Goal: Navigation & Orientation: Find specific page/section

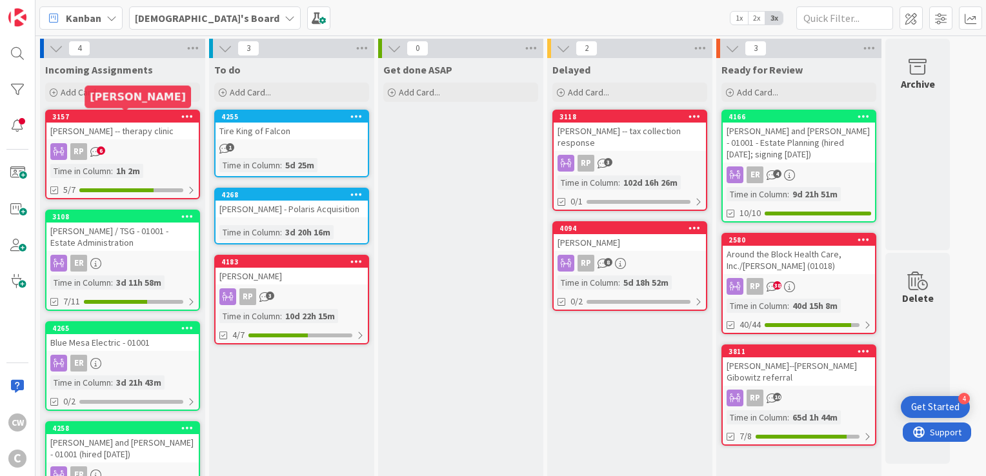
click at [145, 120] on div "3157" at bounding box center [125, 116] width 147 height 9
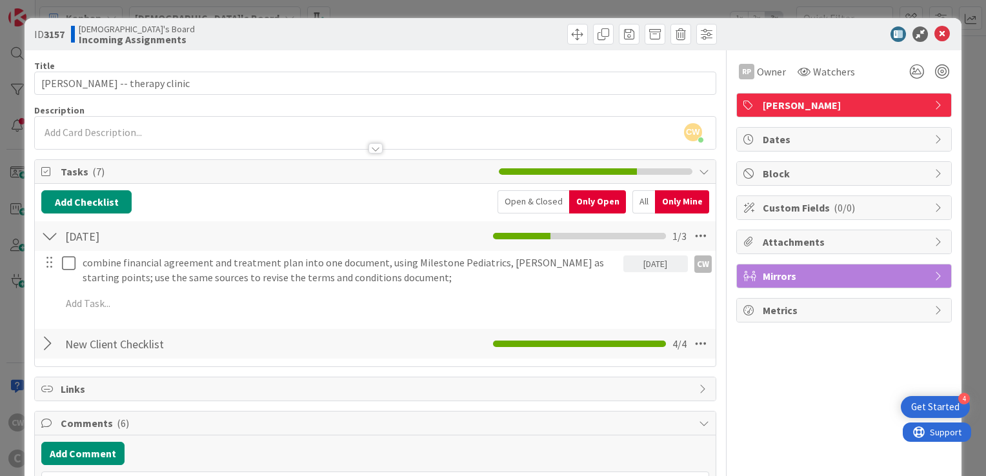
click at [944, 26] on div "ID 3157 Christian's Board Incoming Assignments" at bounding box center [493, 34] width 937 height 32
click at [936, 35] on icon at bounding box center [942, 33] width 15 height 15
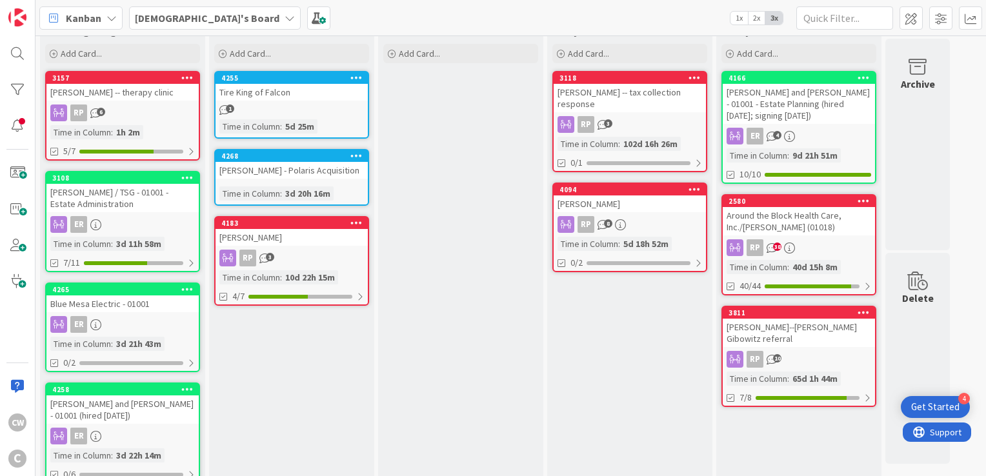
scroll to position [61, 0]
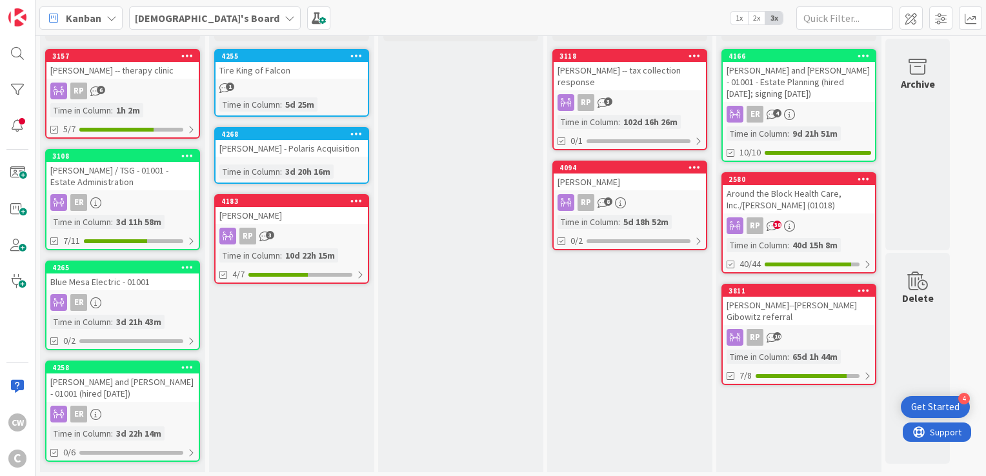
click at [134, 182] on div "[PERSON_NAME] / TSG - 01001 - Estate Administration" at bounding box center [122, 176] width 152 height 28
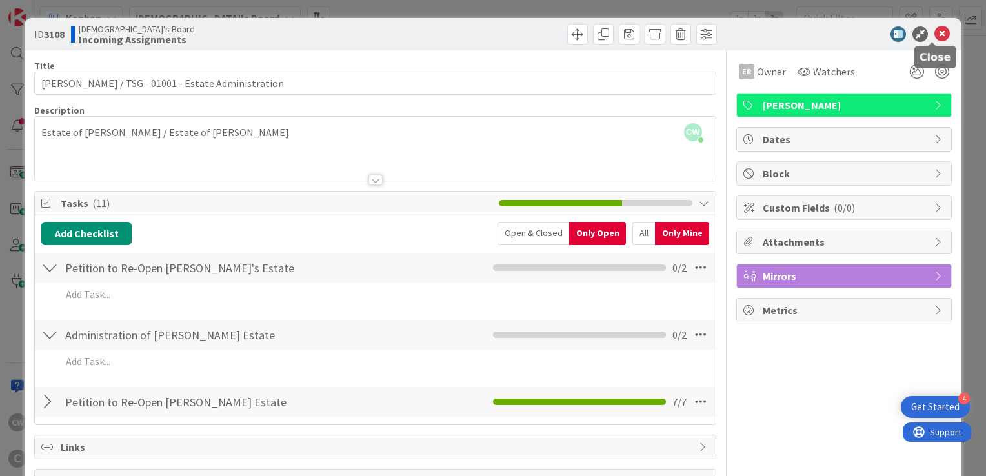
click at [938, 36] on icon at bounding box center [942, 33] width 15 height 15
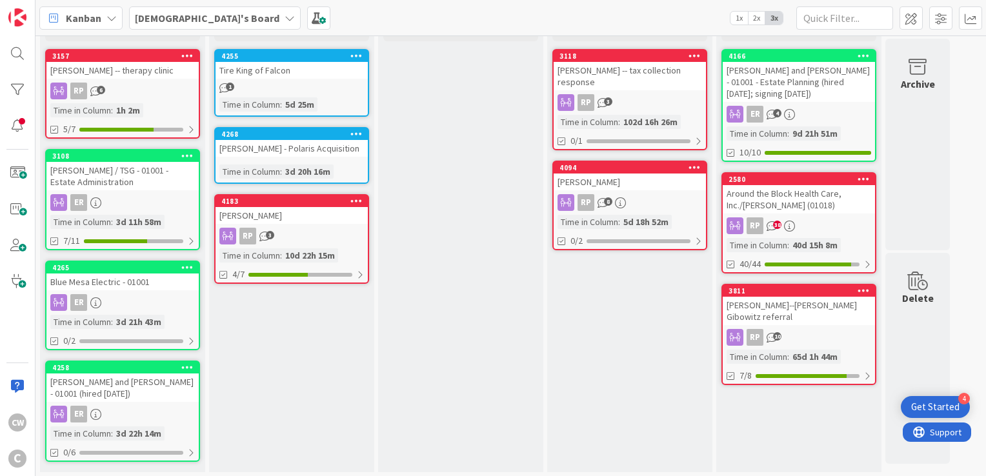
click at [148, 283] on div "Blue Mesa Electric - 01001" at bounding box center [122, 282] width 152 height 17
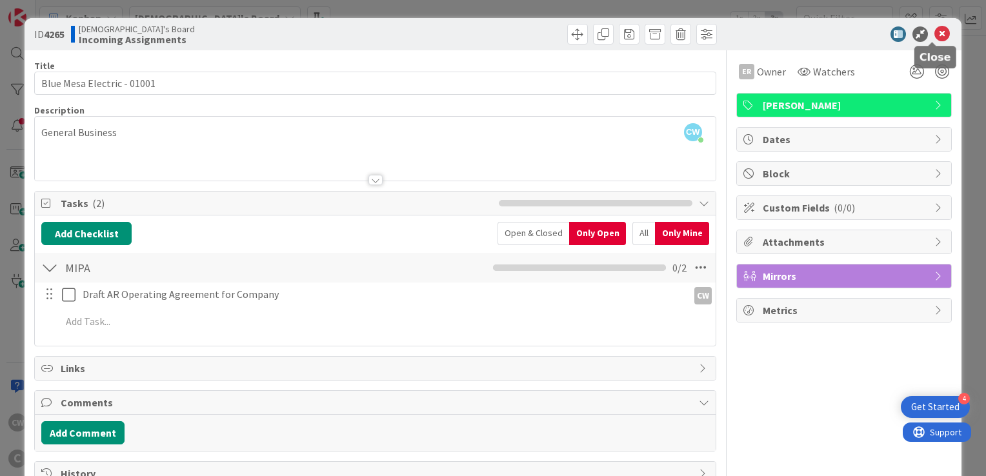
click at [936, 36] on icon at bounding box center [942, 33] width 15 height 15
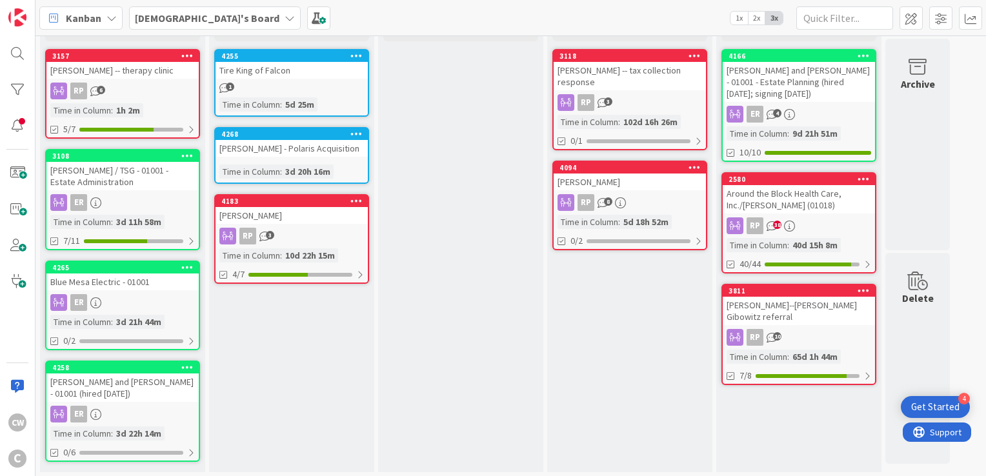
click at [119, 380] on div "[PERSON_NAME] and [PERSON_NAME] - 01001 (hired [DATE])" at bounding box center [122, 388] width 152 height 28
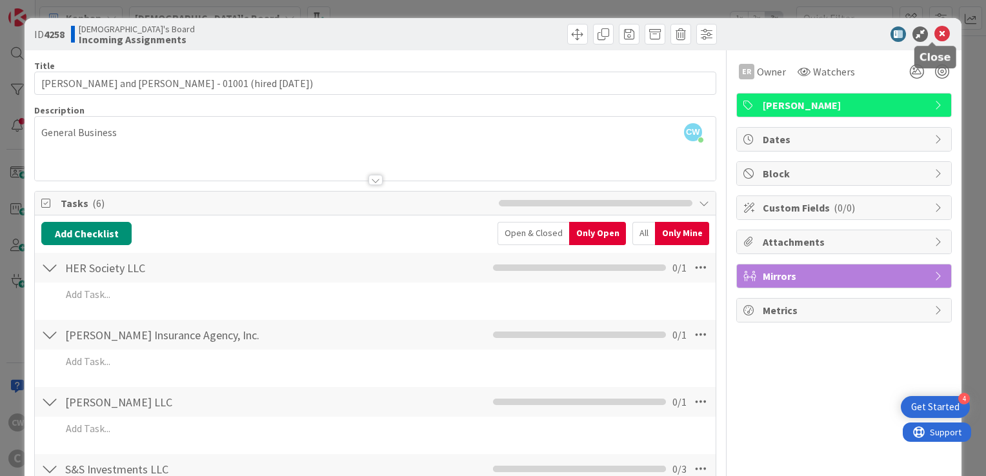
click at [935, 34] on icon at bounding box center [942, 33] width 15 height 15
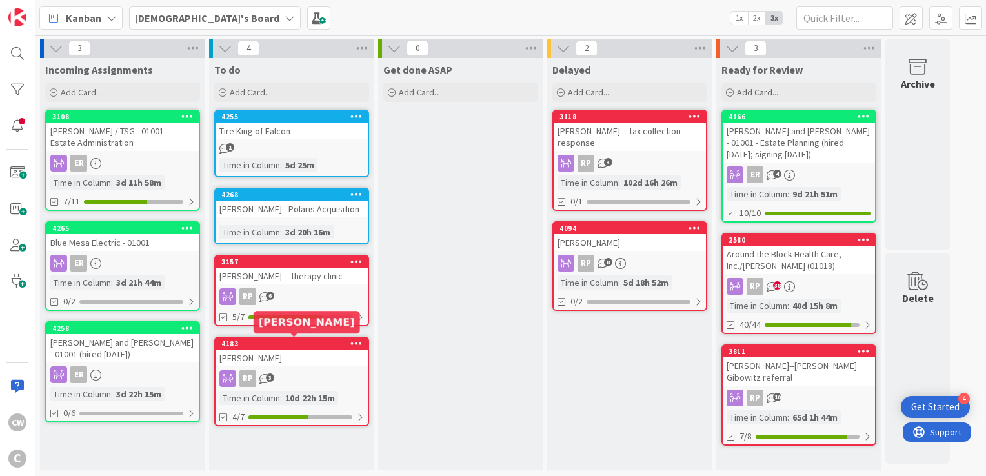
click at [296, 345] on div "4183" at bounding box center [294, 344] width 147 height 9
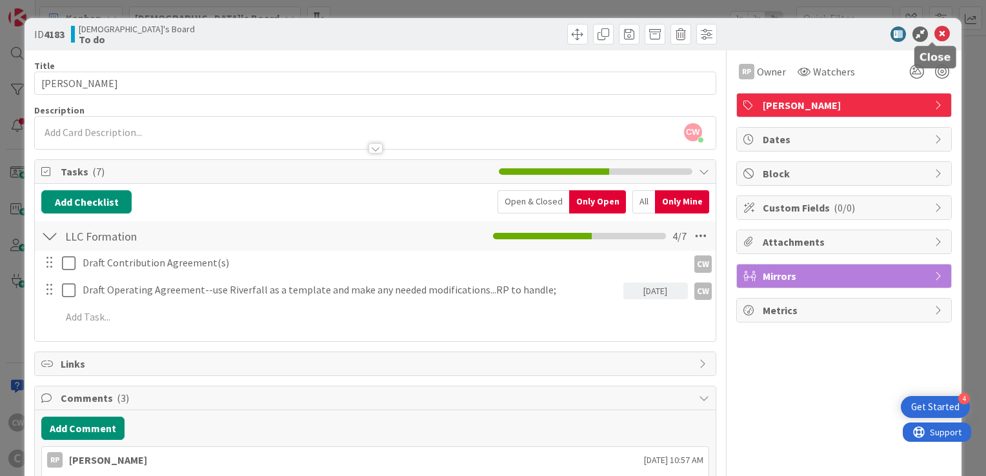
click at [935, 34] on icon at bounding box center [942, 33] width 15 height 15
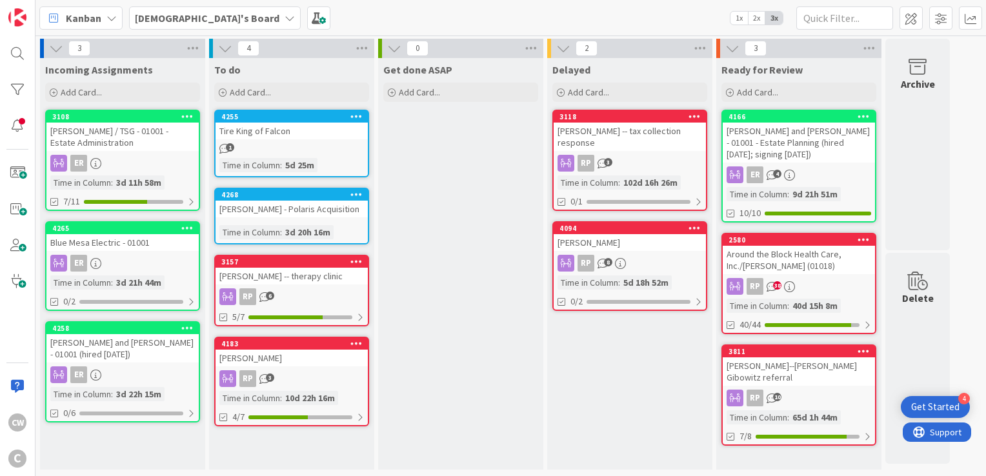
click at [285, 275] on div "[PERSON_NAME] -- therapy clinic" at bounding box center [292, 276] width 152 height 17
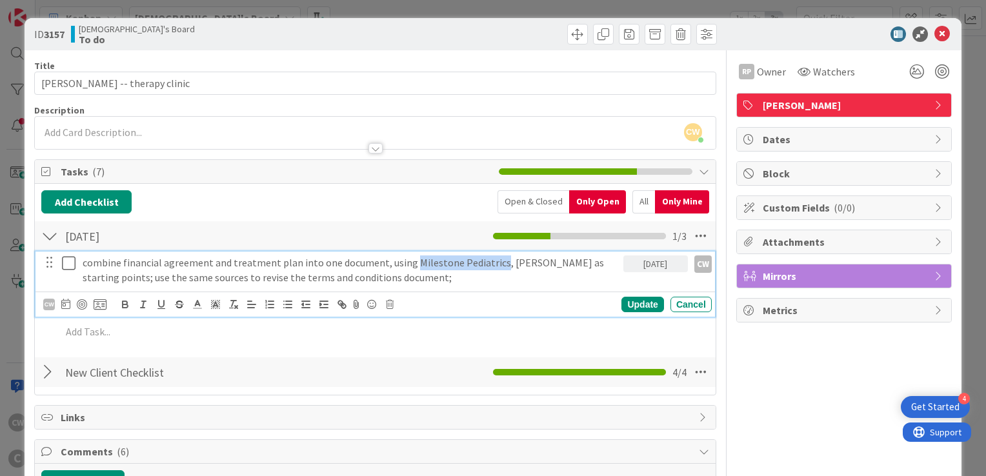
drag, startPoint x: 411, startPoint y: 265, endPoint x: 493, endPoint y: 265, distance: 82.6
click at [493, 265] on p "combine financial agreement and treatment plan into one document, using Milesto…" at bounding box center [351, 270] width 536 height 29
click at [500, 265] on p "combine financial agreement and treatment plan into one document, using Milesto…" at bounding box center [351, 270] width 536 height 29
drag, startPoint x: 500, startPoint y: 265, endPoint x: 526, endPoint y: 263, distance: 26.5
click at [526, 263] on p "combine financial agreement and treatment plan into one document, using Milesto…" at bounding box center [351, 270] width 536 height 29
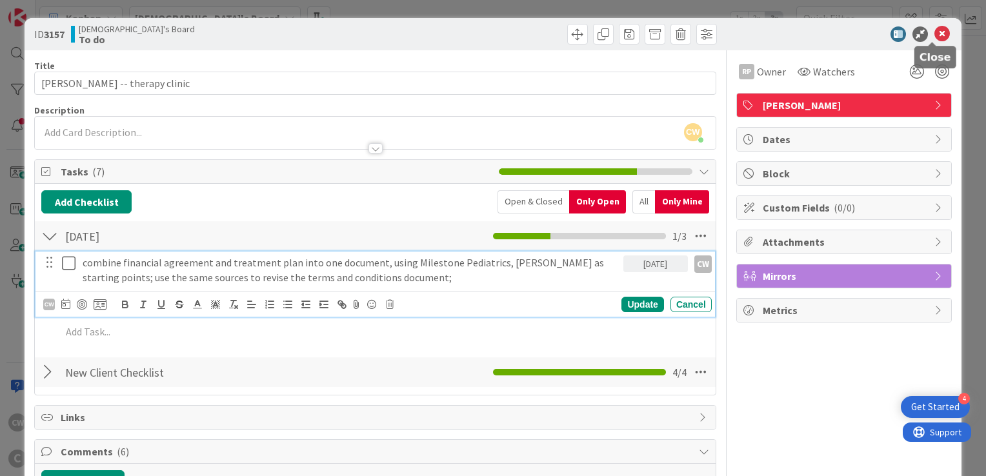
click at [935, 35] on icon at bounding box center [942, 33] width 15 height 15
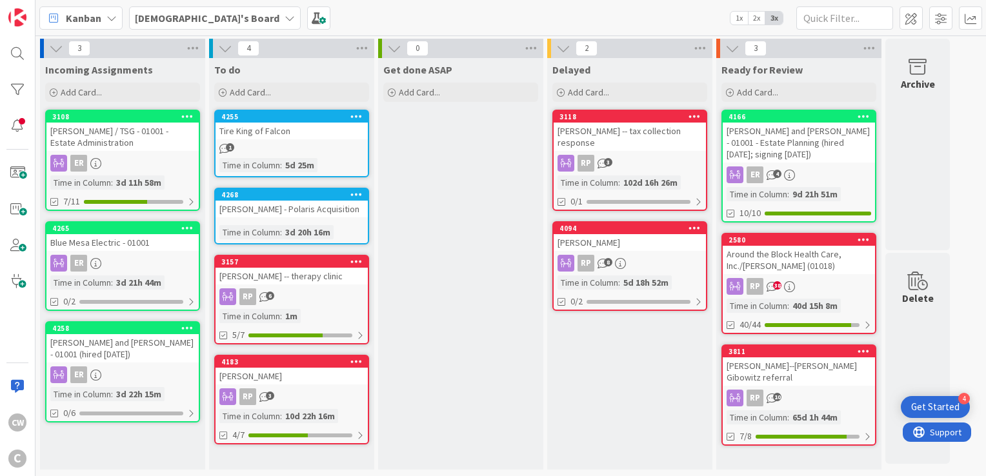
click at [796, 260] on div "Around the Block Health Care, Inc./[PERSON_NAME] (01018)" at bounding box center [799, 260] width 152 height 28
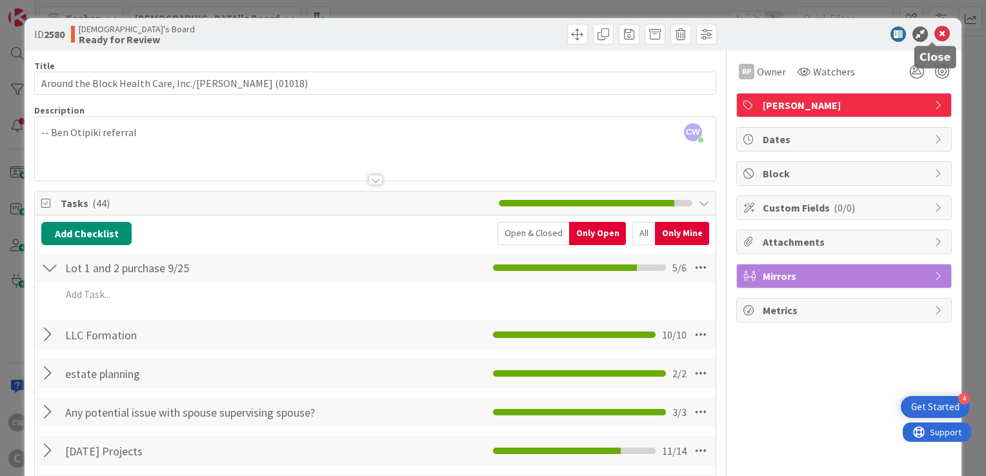
click at [935, 32] on icon at bounding box center [942, 33] width 15 height 15
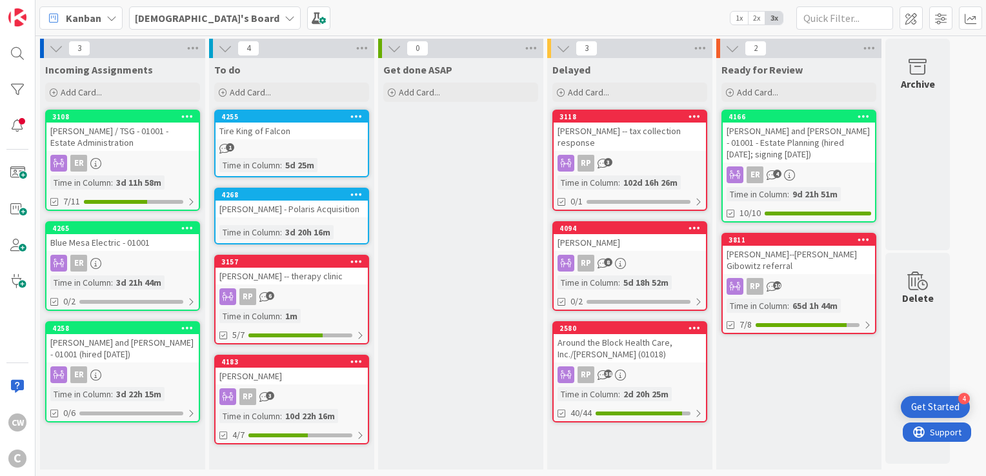
click at [813, 258] on div "[PERSON_NAME]--[PERSON_NAME] Gibowitz referral" at bounding box center [799, 260] width 152 height 28
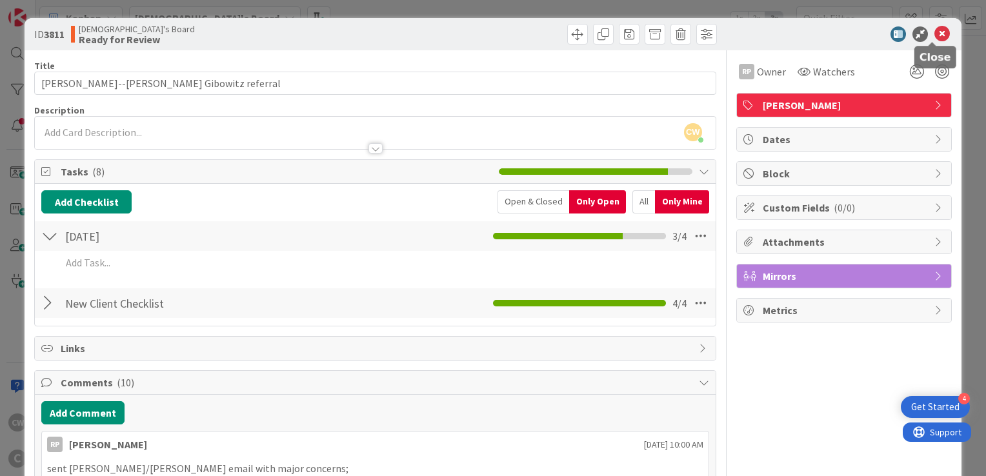
click at [940, 38] on icon at bounding box center [942, 33] width 15 height 15
